Goal: Information Seeking & Learning: Check status

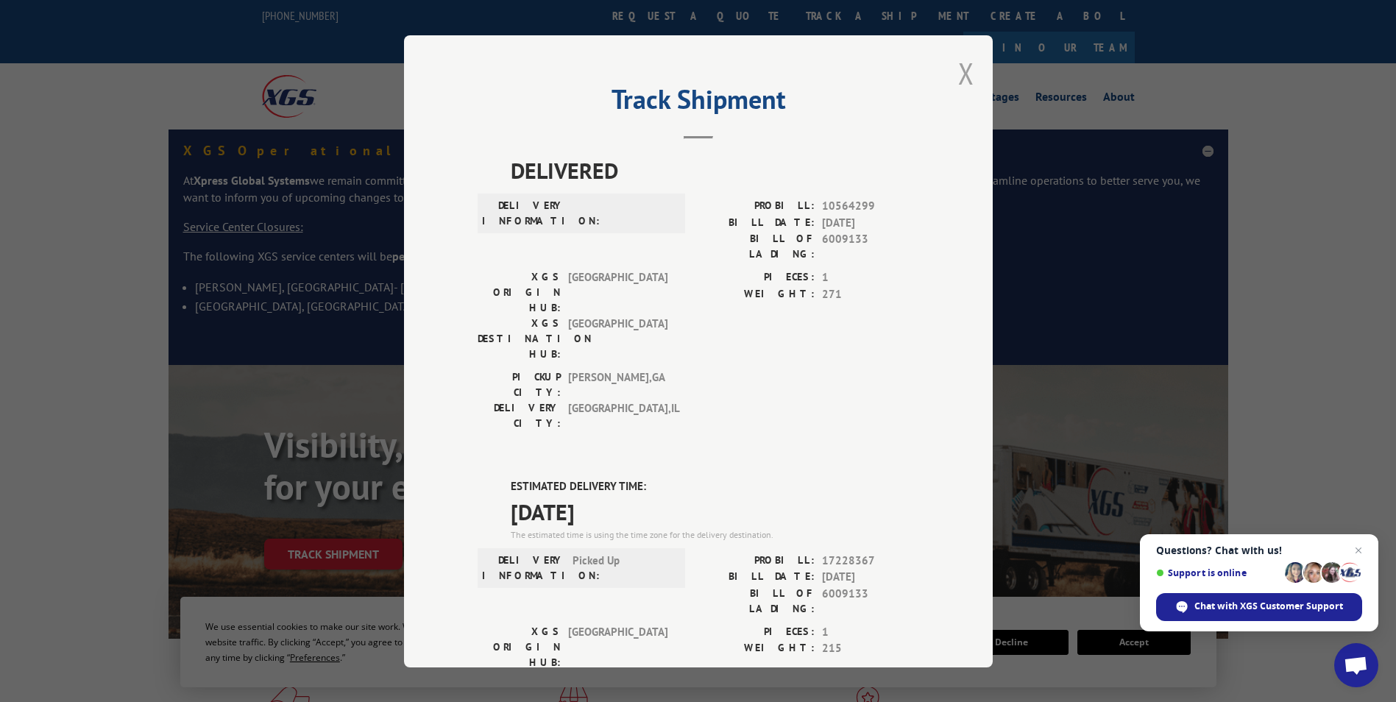
click at [964, 73] on button "Close modal" at bounding box center [966, 73] width 16 height 39
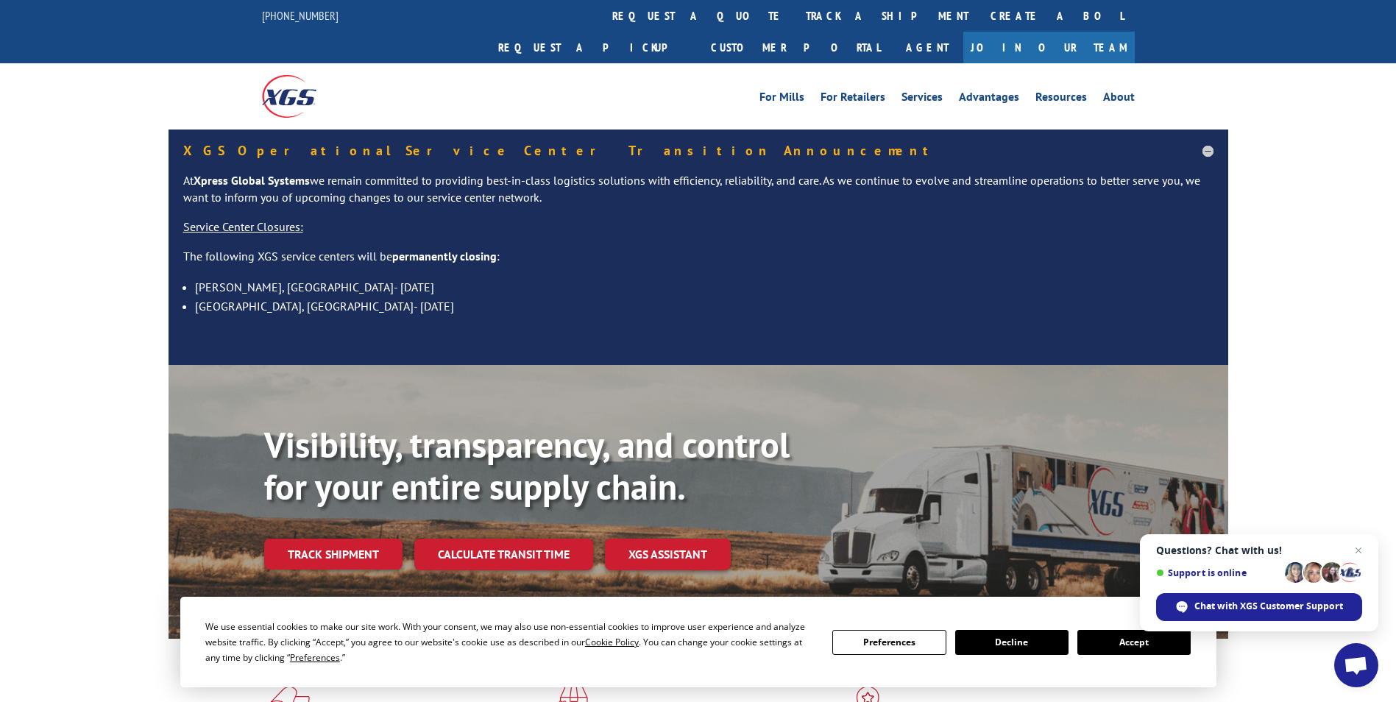
click at [795, 16] on link "track a shipment" at bounding box center [887, 16] width 185 height 32
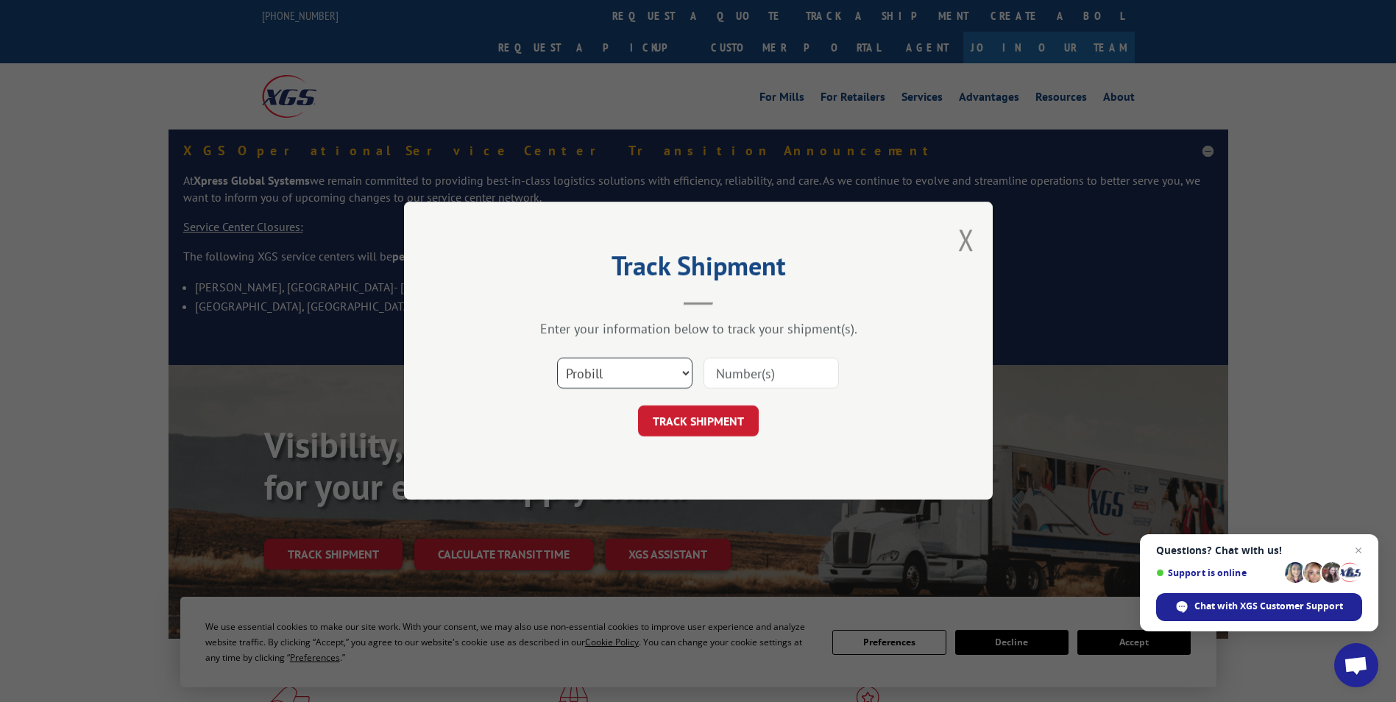
click at [637, 382] on select "Select category... Probill BOL PO" at bounding box center [624, 373] width 135 height 31
select select "bol"
click at [557, 358] on select "Select category... Probill BOL PO" at bounding box center [624, 373] width 135 height 31
click at [735, 371] on input at bounding box center [771, 373] width 135 height 31
paste input "5120816"
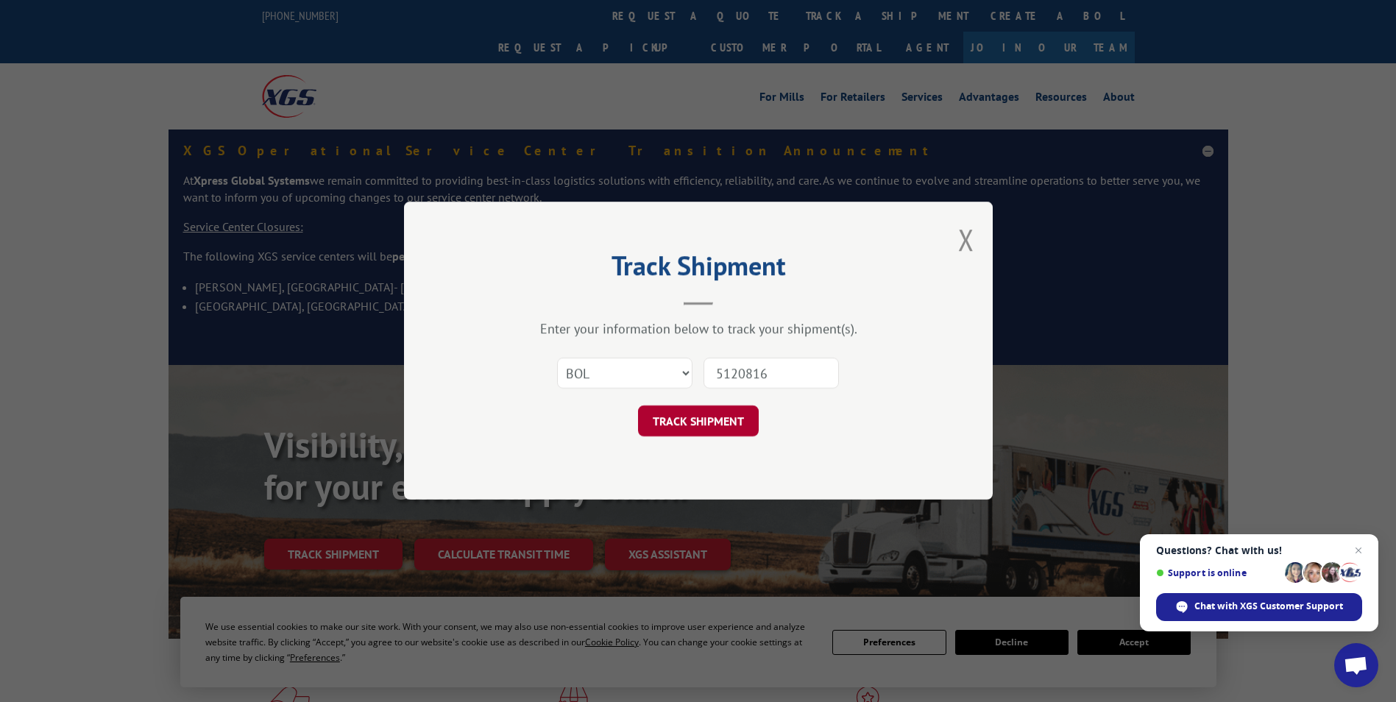
type input "5120816"
click at [710, 417] on button "TRACK SHIPMENT" at bounding box center [698, 421] width 121 height 31
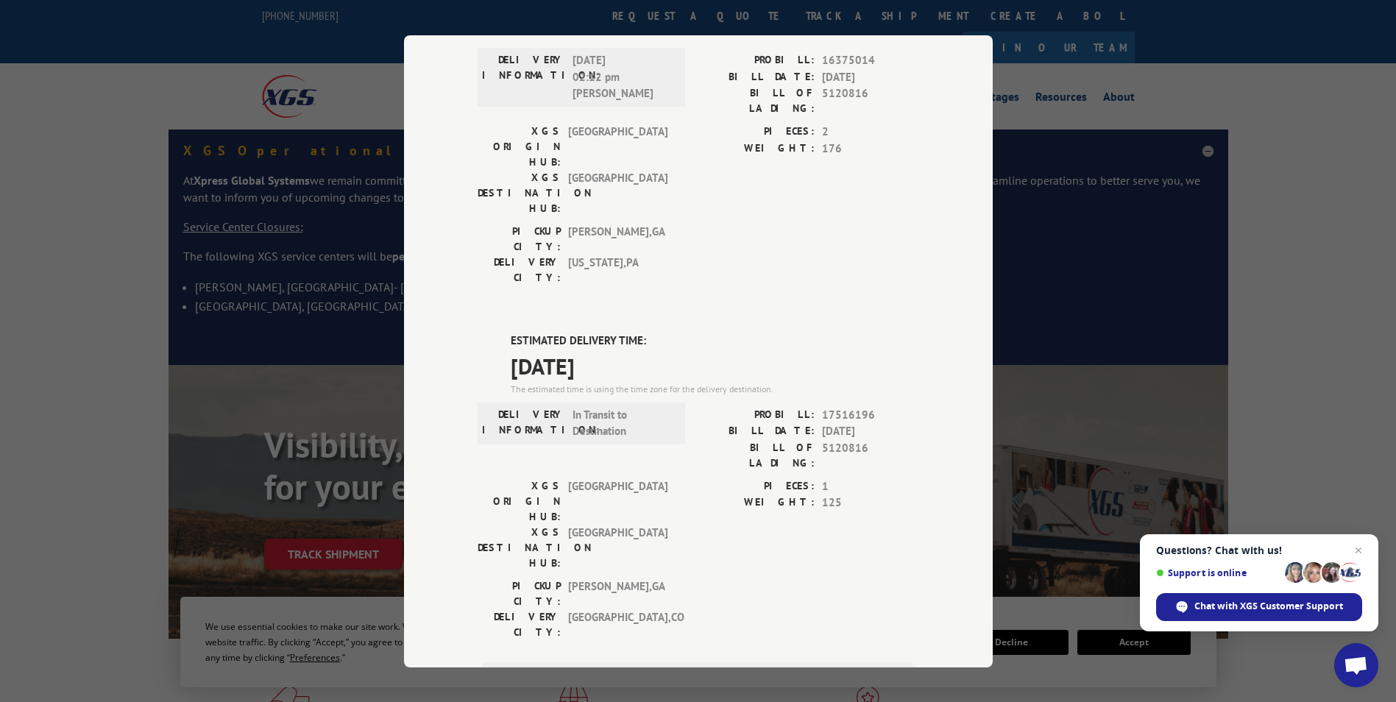
scroll to position [147, 0]
drag, startPoint x: 504, startPoint y: 251, endPoint x: 646, endPoint y: 273, distance: 143.0
click at [646, 331] on div "ESTIMATED DELIVERY TIME: [DATE] The estimated time is using the time zone for t…" at bounding box center [699, 595] width 442 height 529
drag, startPoint x: 646, startPoint y: 273, endPoint x: 601, endPoint y: 278, distance: 45.2
copy div "ESTIMATED DELIVERY TIME: [DATE]"
